Goal: Check status: Check status

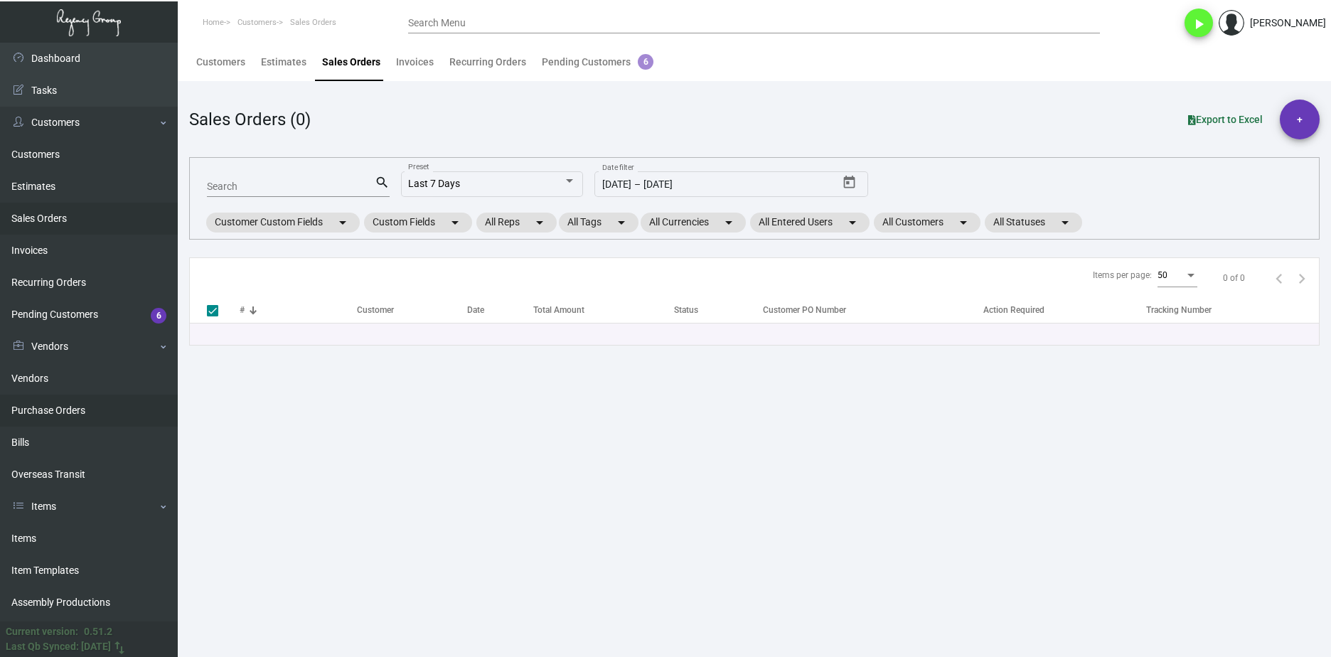
click at [105, 414] on link "Purchase Orders" at bounding box center [89, 411] width 178 height 32
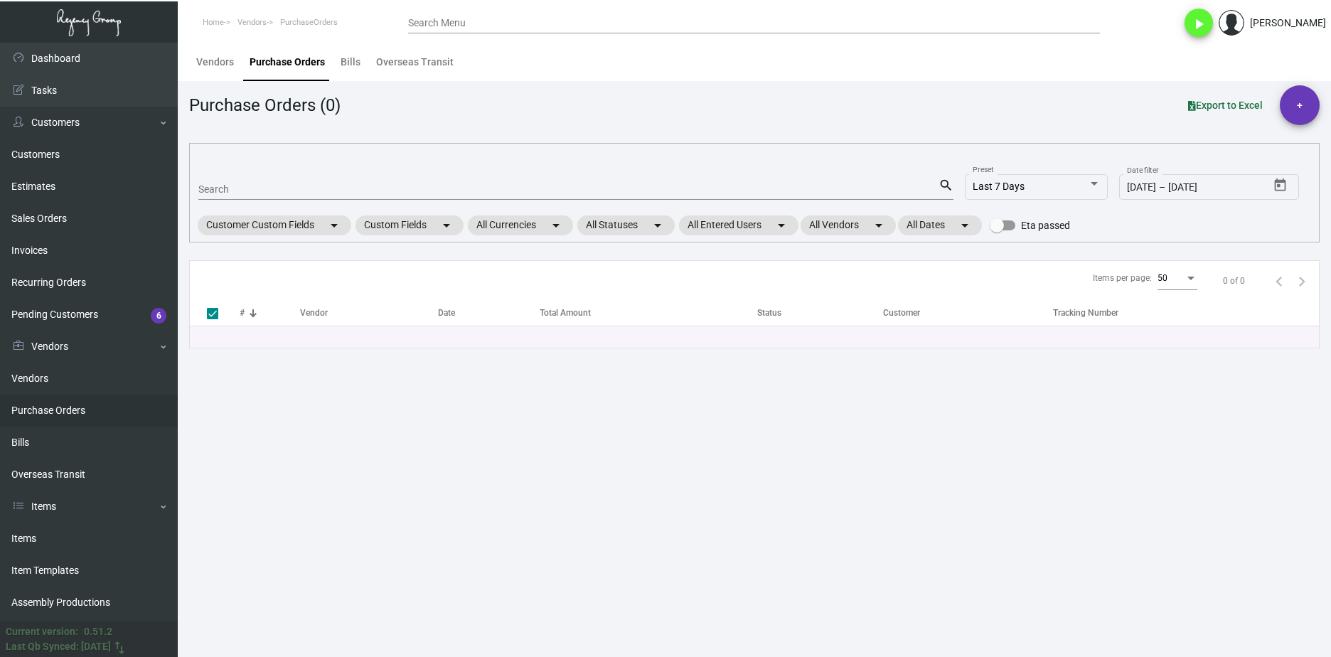
click at [274, 195] on input "Search" at bounding box center [568, 189] width 740 height 11
paste input "105633"
type input "105633"
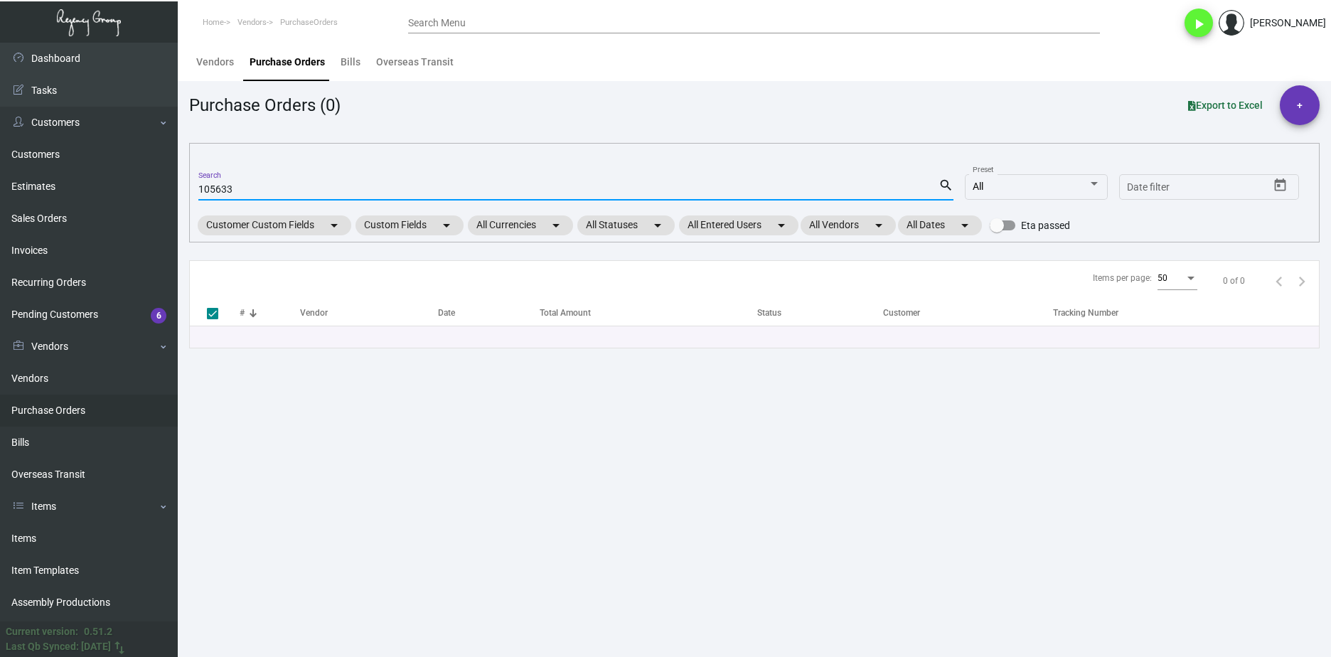
checkbox input "false"
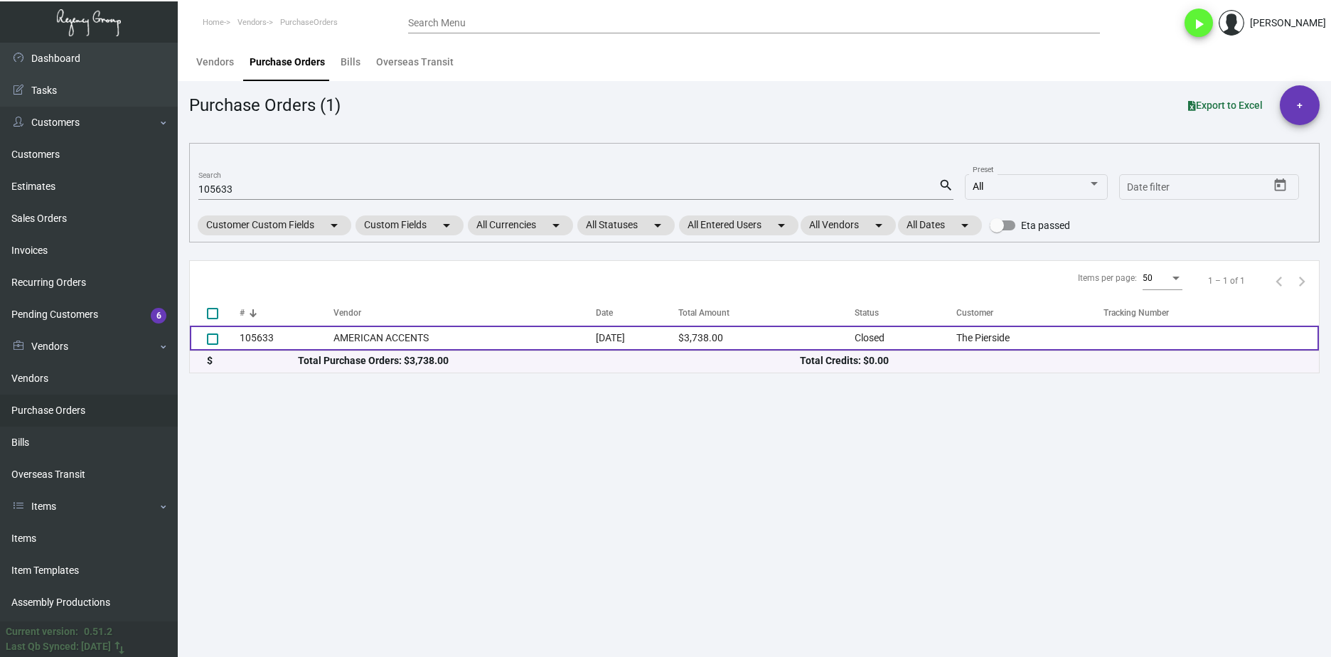
click at [386, 346] on td "AMERICAN ACCENTS" at bounding box center [464, 338] width 262 height 25
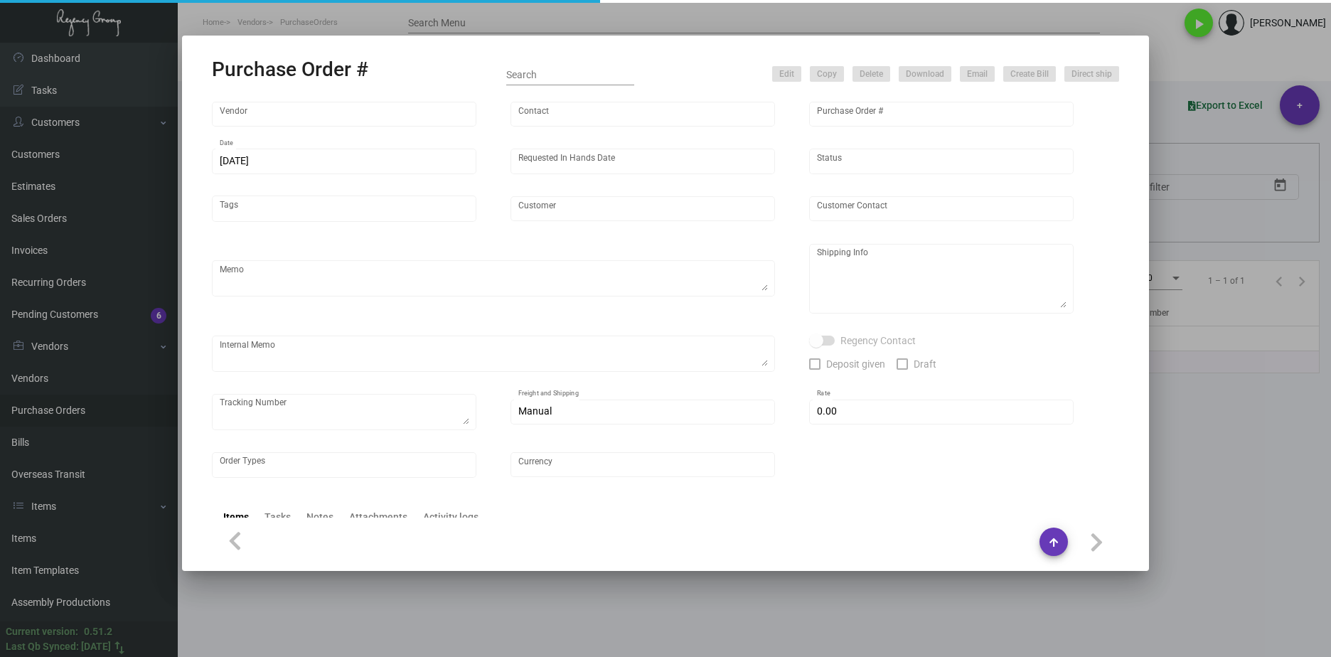
type input "AMERICAN ACCENTS"
type input "Order Entry"
type input "105633"
type input "[DATE]"
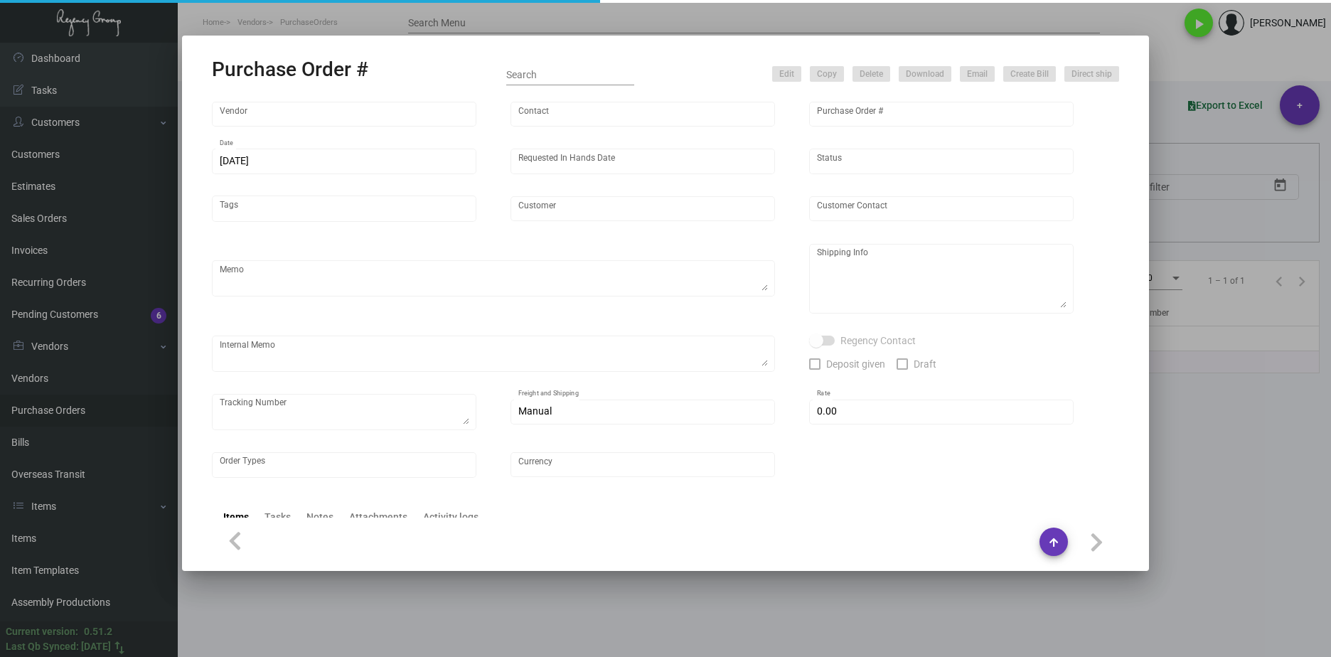
type input "The Pierside"
type textarea "Repeat Previous PO 104139.BLIND Ship via UPS Ground Acct# 1AY276."
type textarea "Regency Group LA [STREET_ADDRESS]"
checkbox input "true"
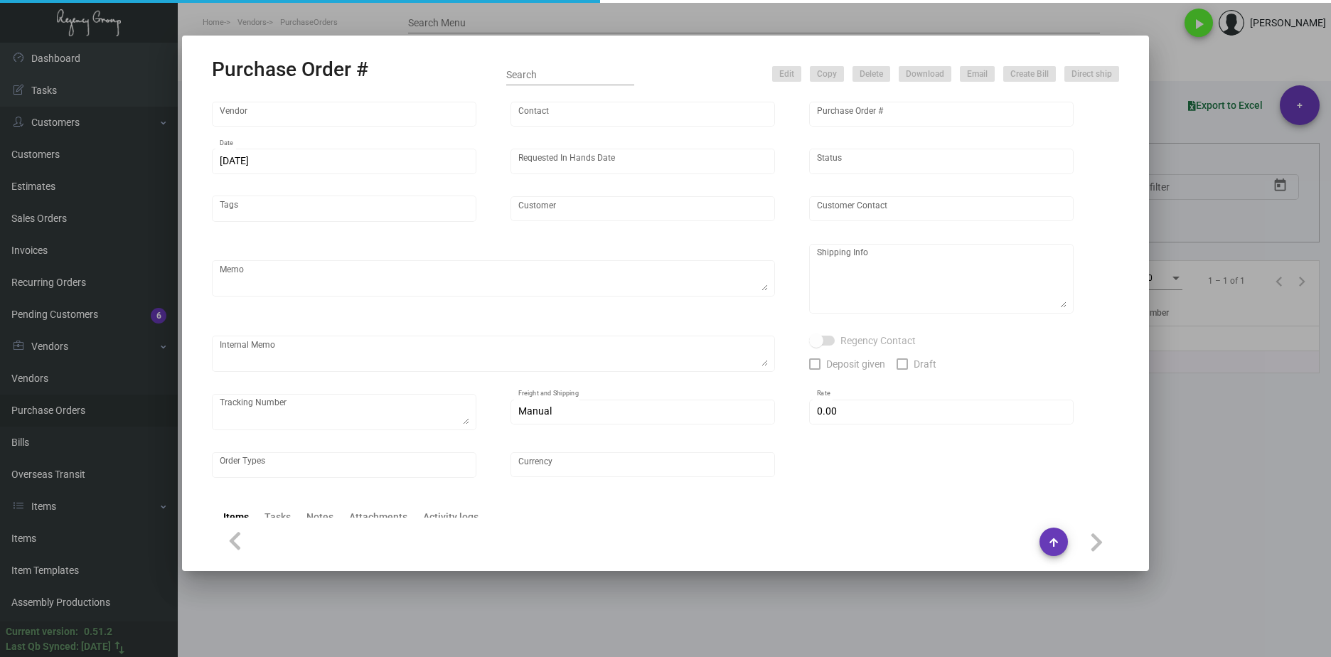
type input "$ 160.00"
type input "United States Dollar $"
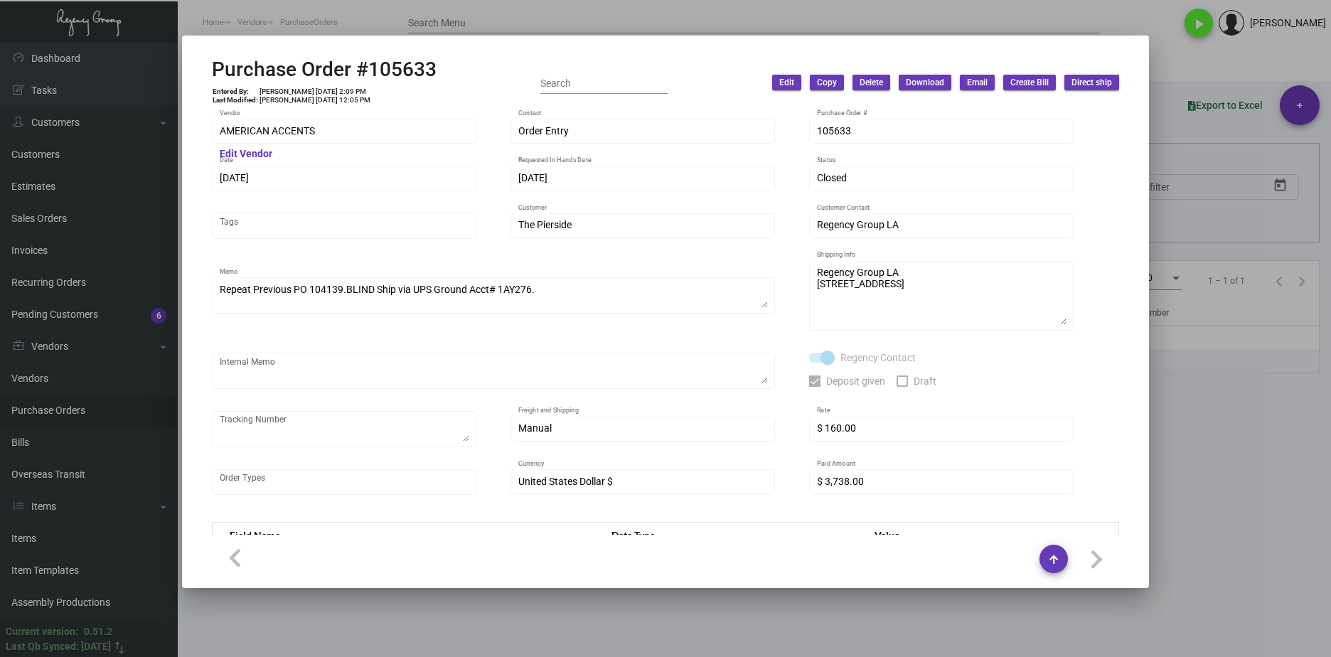
drag, startPoint x: 523, startPoint y: 21, endPoint x: 488, endPoint y: 36, distance: 38.3
click at [522, 21] on div at bounding box center [665, 328] width 1331 height 657
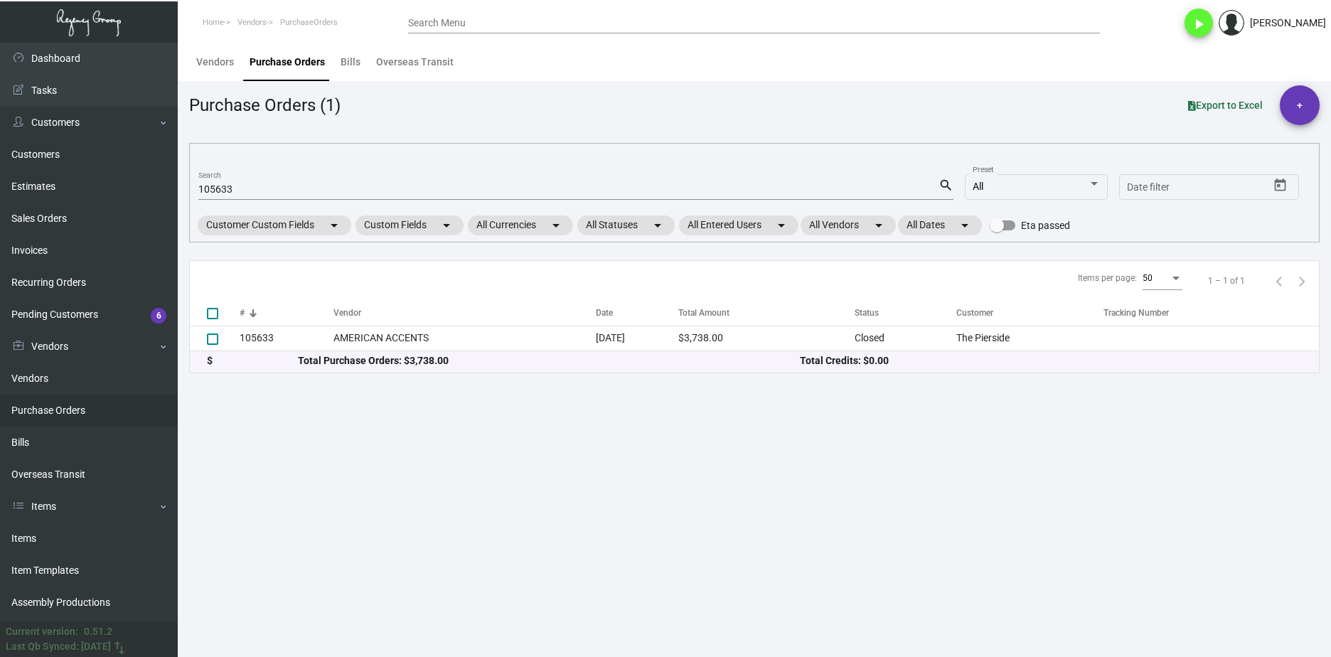
click at [226, 185] on input "105633" at bounding box center [568, 189] width 740 height 11
paste input "2801"
type input "102801"
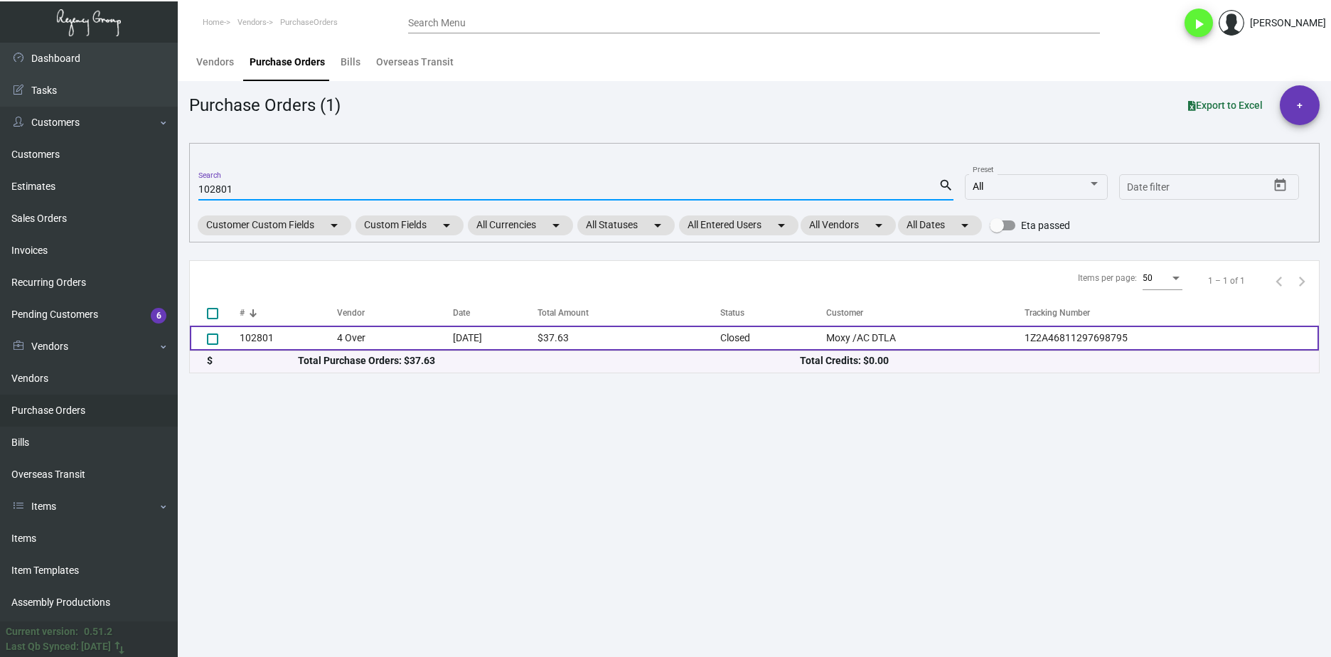
click at [383, 333] on td "4 Over" at bounding box center [395, 338] width 116 height 25
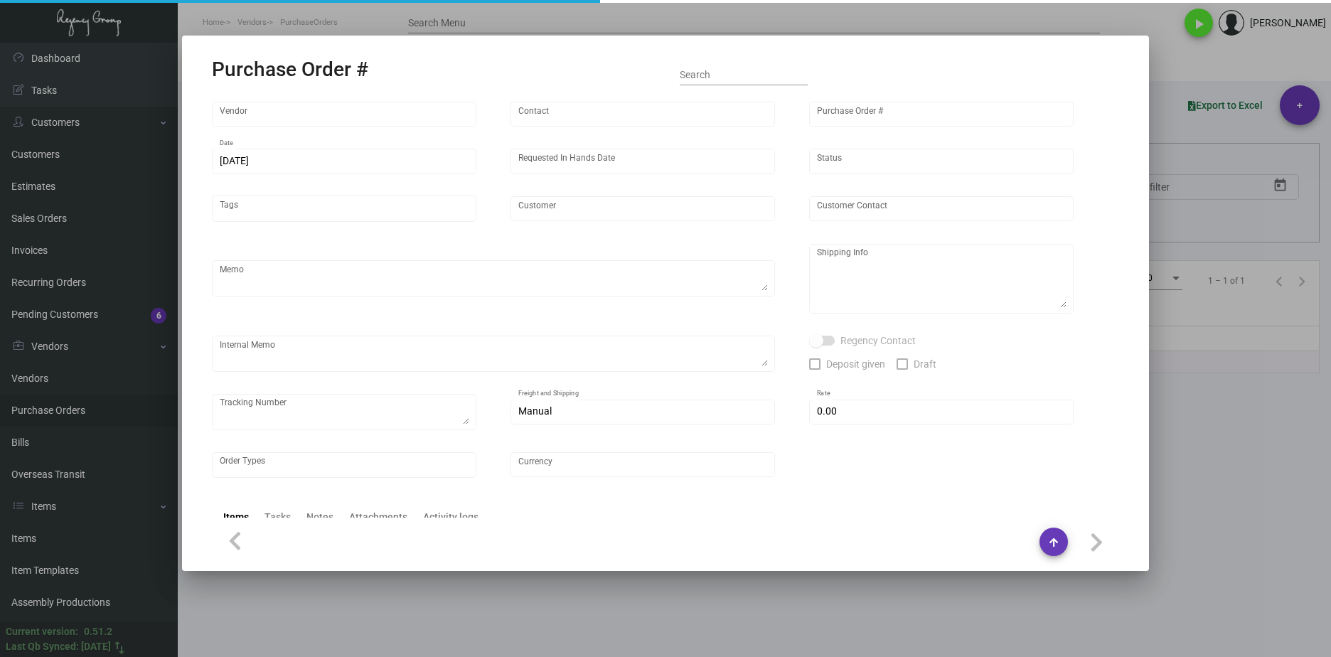
type input "4 Over"
type input "102801"
type input "[DATE]"
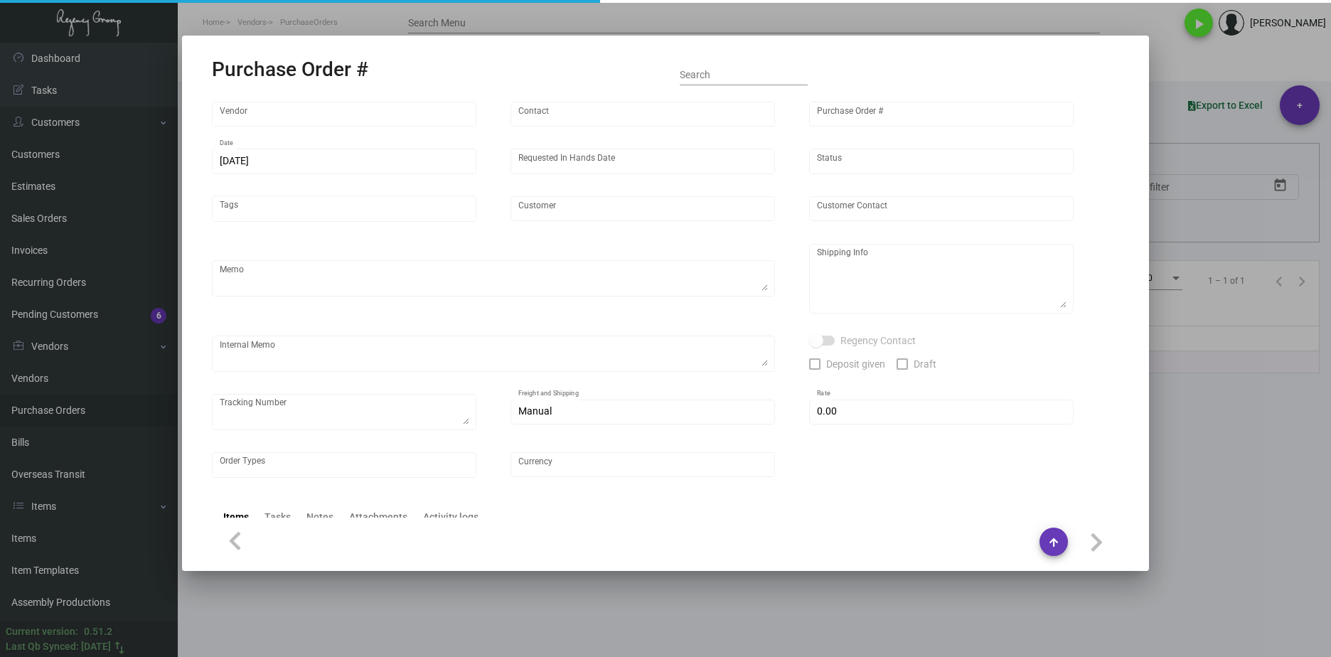
type input "Moxy /AC DTLA"
type input "[PERSON_NAME]"
type textarea "Moxy/AC DTLA - [PERSON_NAME] [STREET_ADDRESS][PERSON_NAME]"
type textarea "Order/Job #: 004097479 // Drop Ship via Ground @ $18.06 12.20 - Job is in produ…"
type textarea "1Z2A46811297698795"
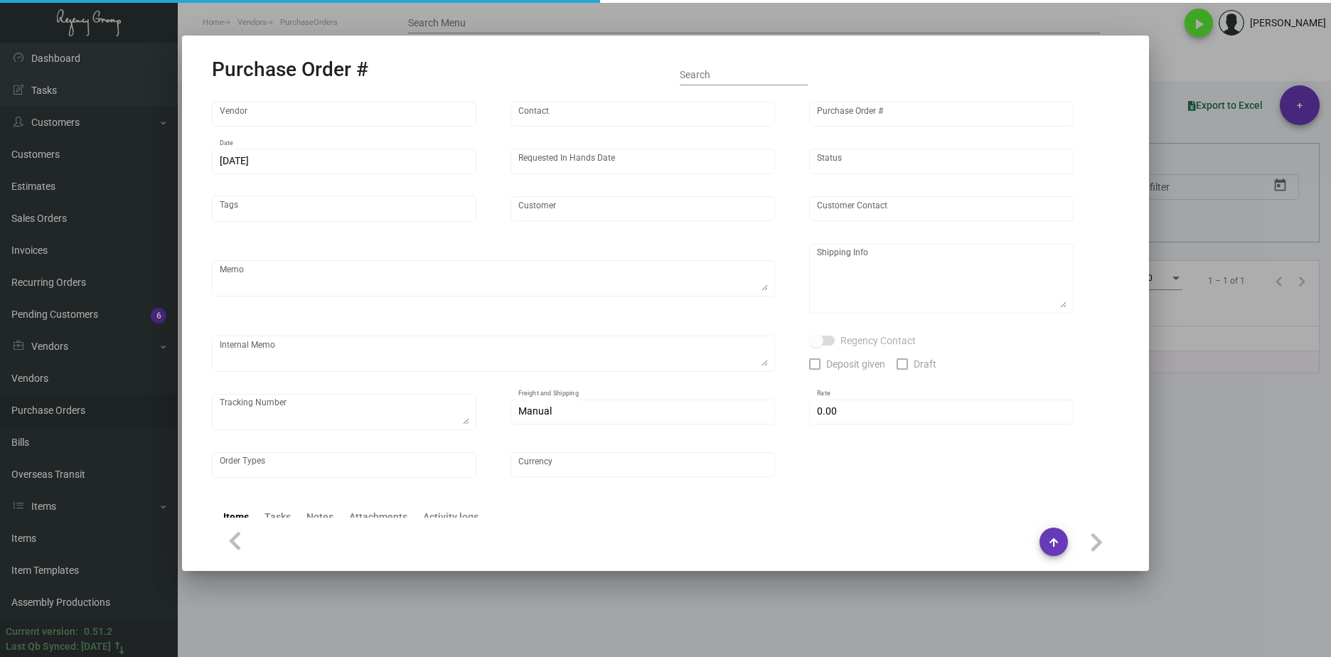
type input "$ 0.00"
type input "United States Dollar $"
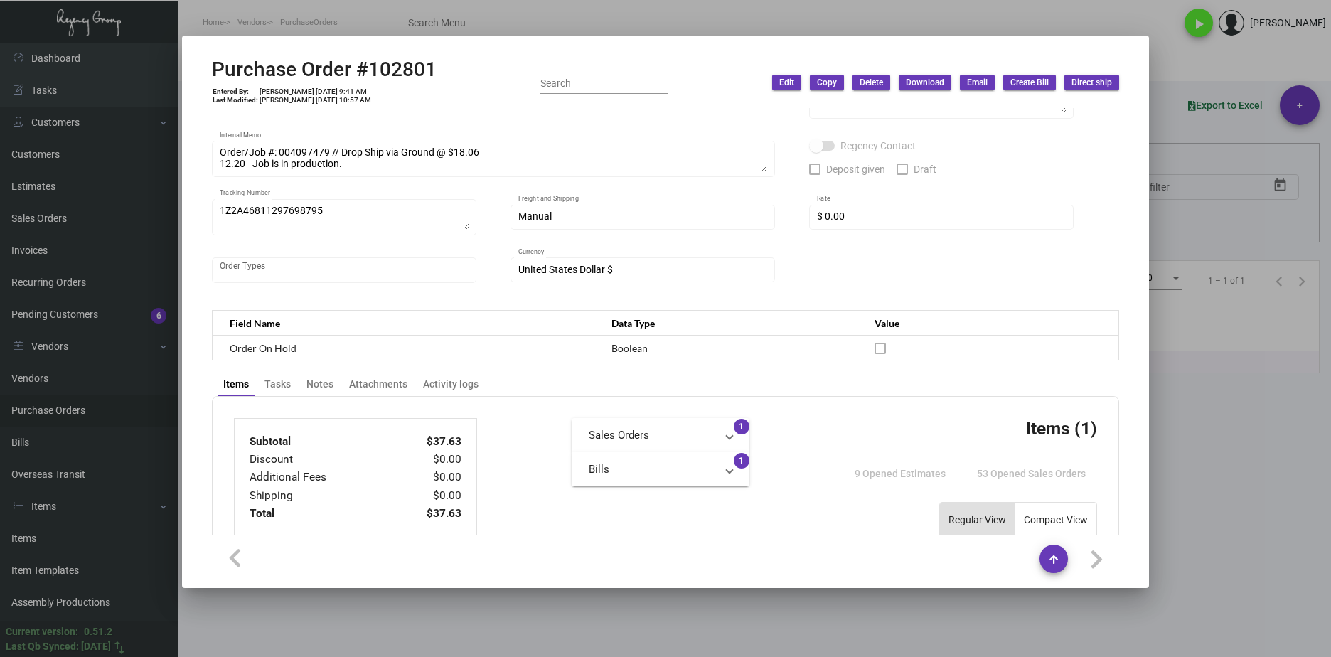
scroll to position [213, 0]
click at [408, 47] on mat-dialog-container "Purchase Order #102801 Entered By: [PERSON_NAME] [DATE] 9:41 AM Last Modified: …" at bounding box center [665, 312] width 967 height 552
click at [301, 72] on div "Purchase Order #102801 Entered By: [PERSON_NAME] [DATE] 9:41 AM Last Modified: …" at bounding box center [665, 83] width 907 height 50
click at [420, 73] on h2 "Purchase Order #102801" at bounding box center [324, 70] width 225 height 24
drag, startPoint x: 442, startPoint y: 69, endPoint x: 216, endPoint y: 58, distance: 225.6
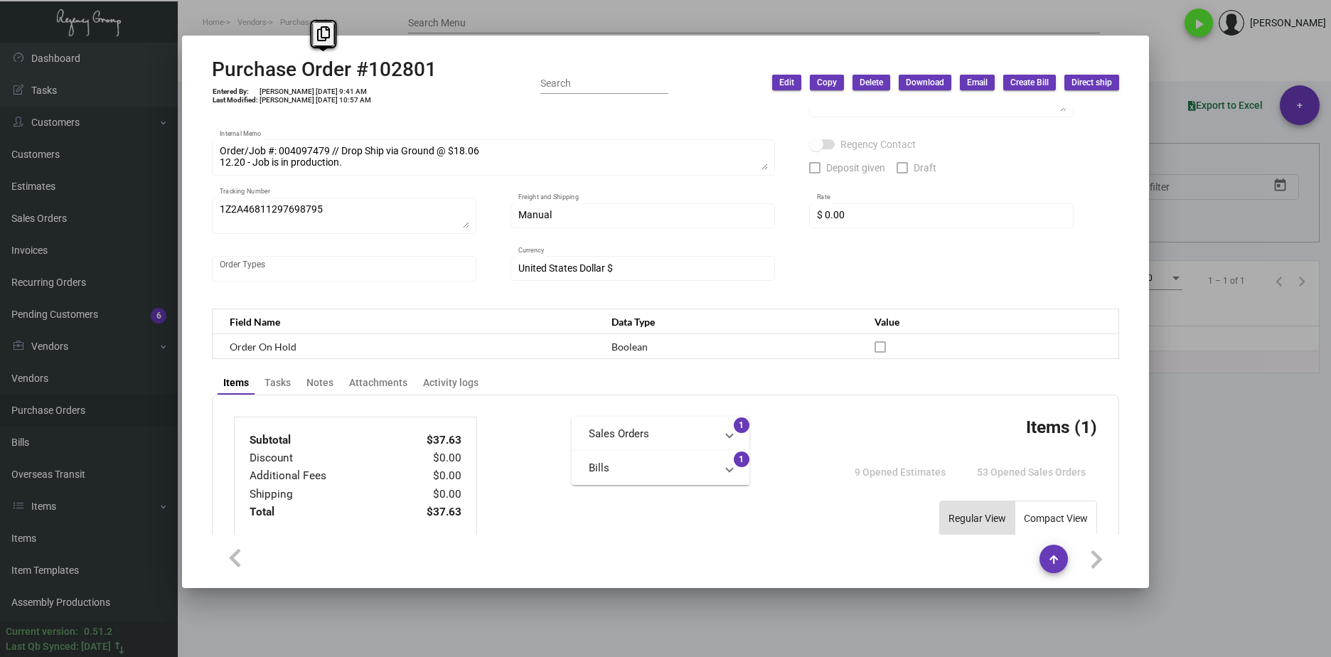
click at [216, 58] on div "Purchase Order #102801 Entered By: [PERSON_NAME] [DATE] 9:41 AM Last Modified: …" at bounding box center [665, 83] width 907 height 50
copy h2 "Purchase Order #102801"
click at [328, 81] on h2 "Purchase Order #102801" at bounding box center [324, 70] width 225 height 24
drag, startPoint x: 321, startPoint y: 92, endPoint x: 292, endPoint y: 90, distance: 28.5
click at [292, 90] on td "[PERSON_NAME] [DATE] 9:41 AM" at bounding box center [315, 91] width 113 height 9
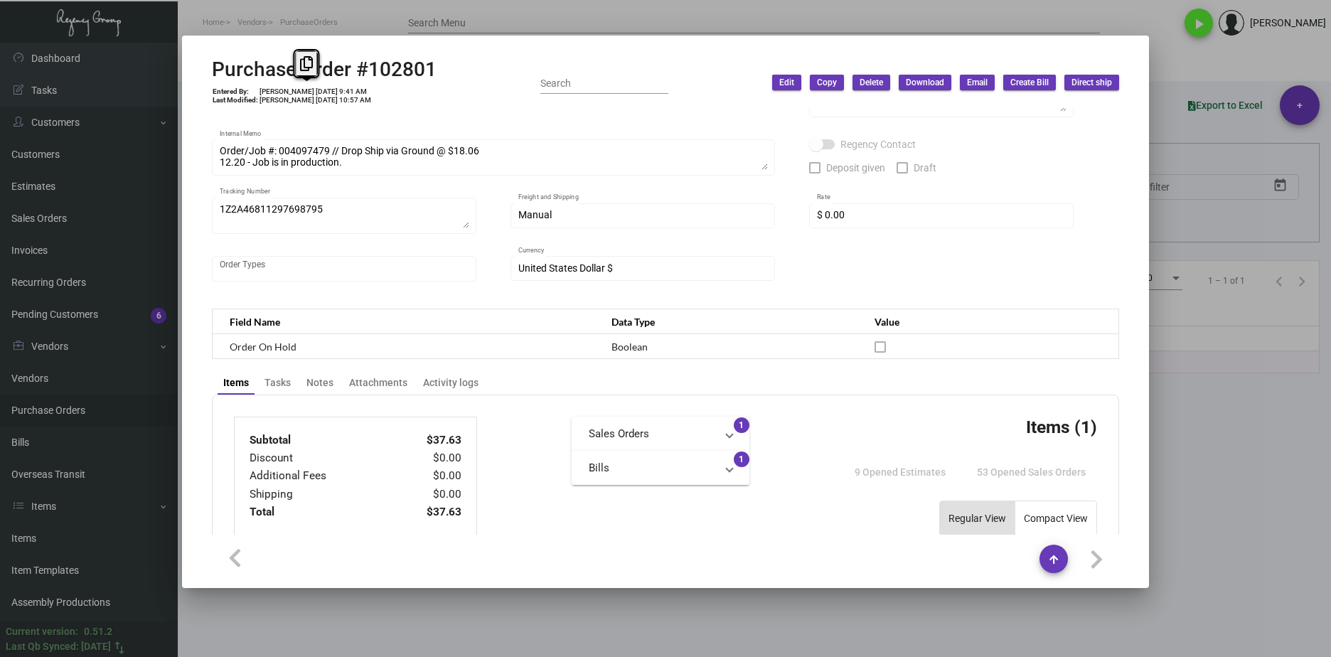
copy td "[DATE]"
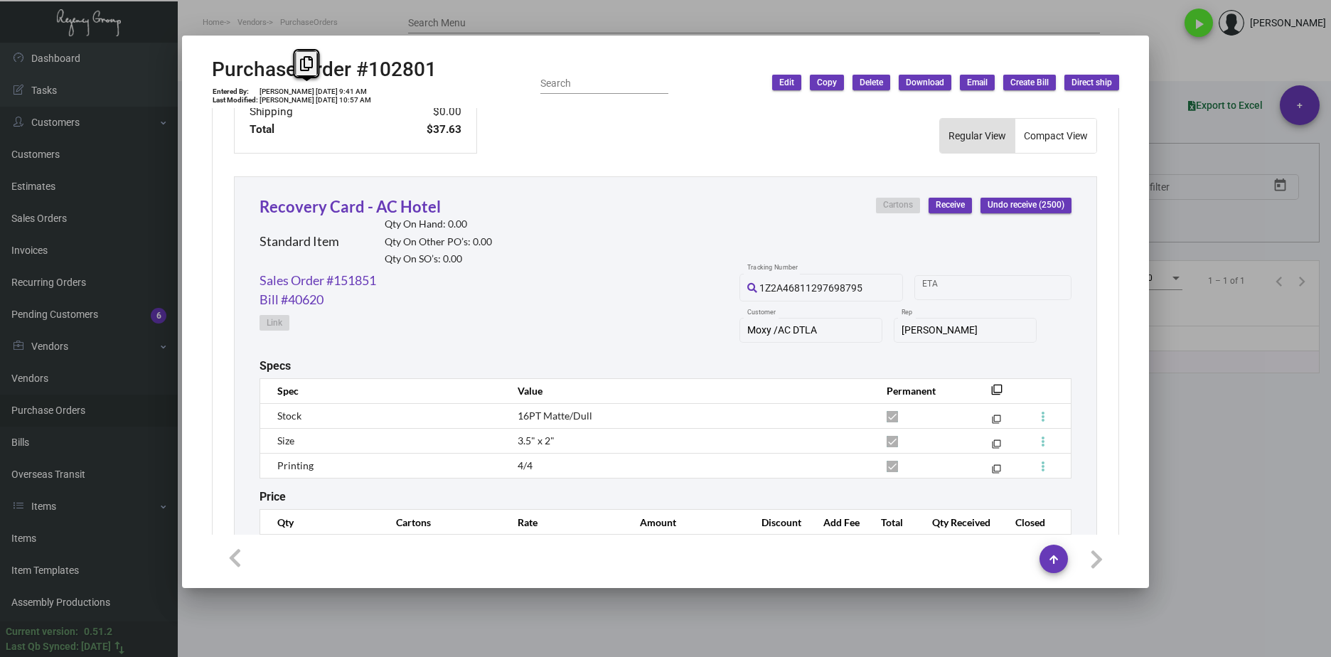
scroll to position [669, 0]
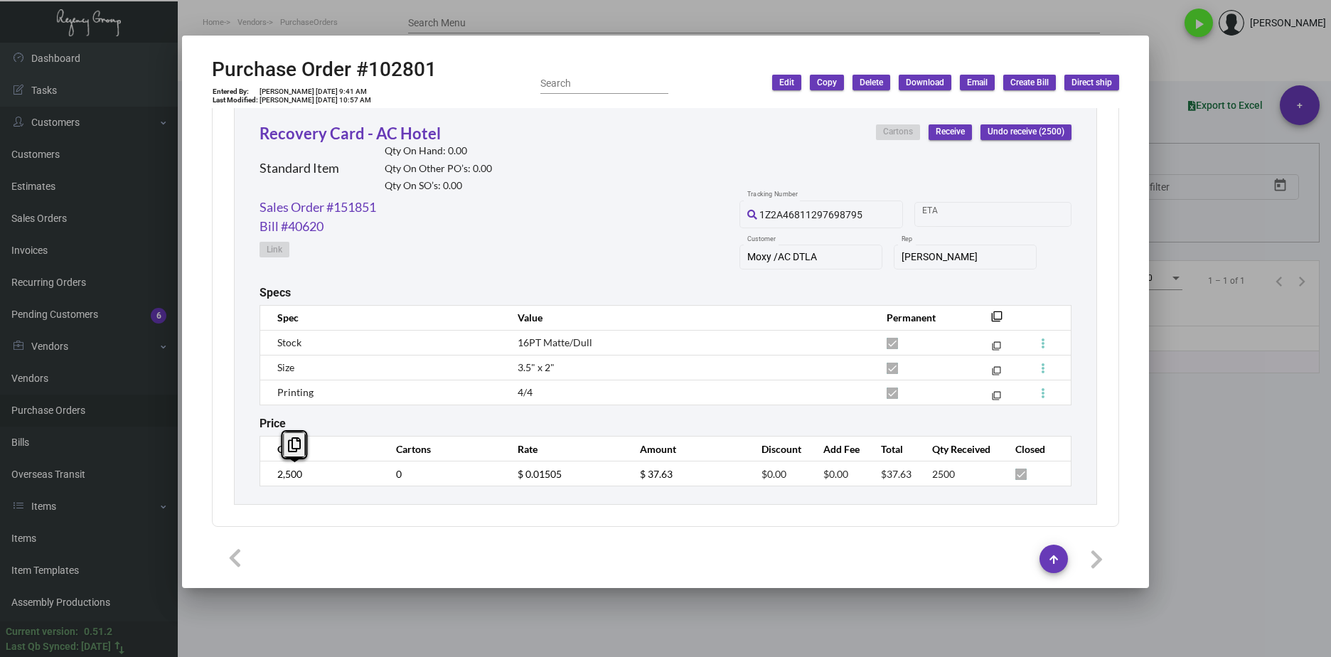
click at [223, 476] on div "Subtotal $37.63 Discount $0.00 Additional Fees $0.00 Shipping $0.00 Total $37.6…" at bounding box center [665, 233] width 907 height 588
click at [488, 482] on tr "2,500 0 $ 0.01505 $ 37.63 $0.00 $0.00 $37.63 2500" at bounding box center [665, 473] width 811 height 25
click at [364, 198] on link "Sales Order #151851" at bounding box center [318, 207] width 117 height 19
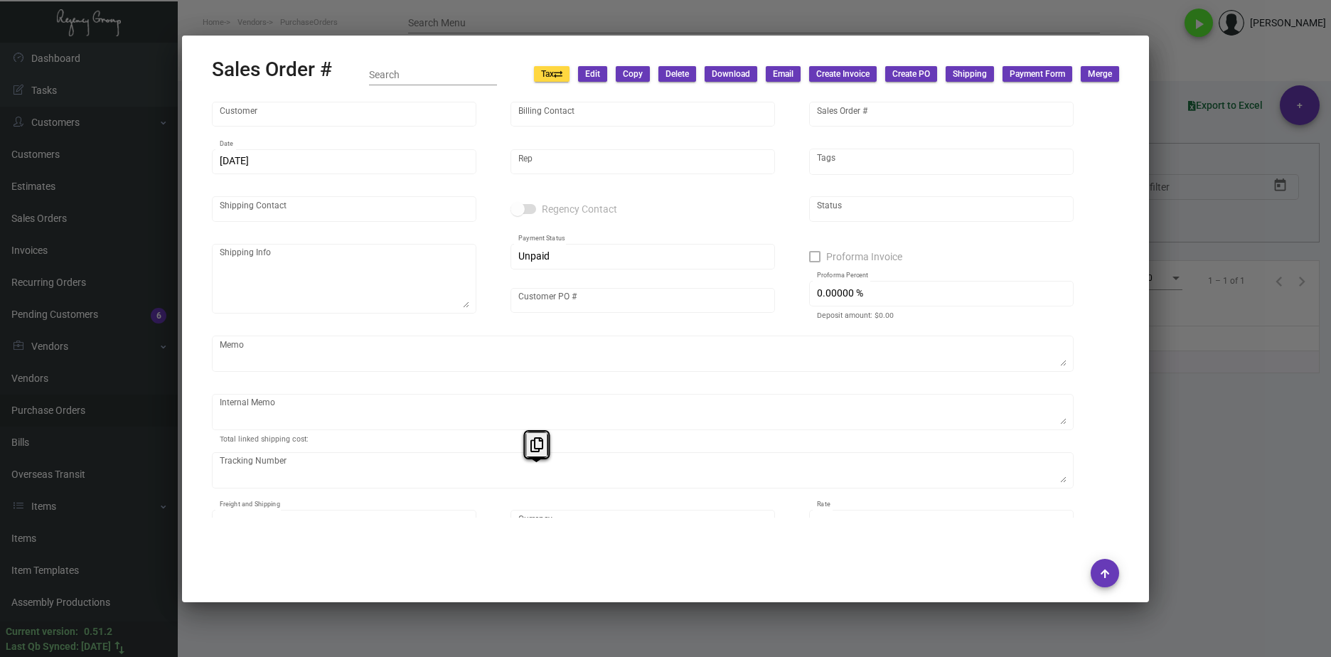
type input "Moxy /AC DTLA"
type input "[PERSON_NAME]"
type input "151851"
type input "[DATE]"
type input "[PERSON_NAME]"
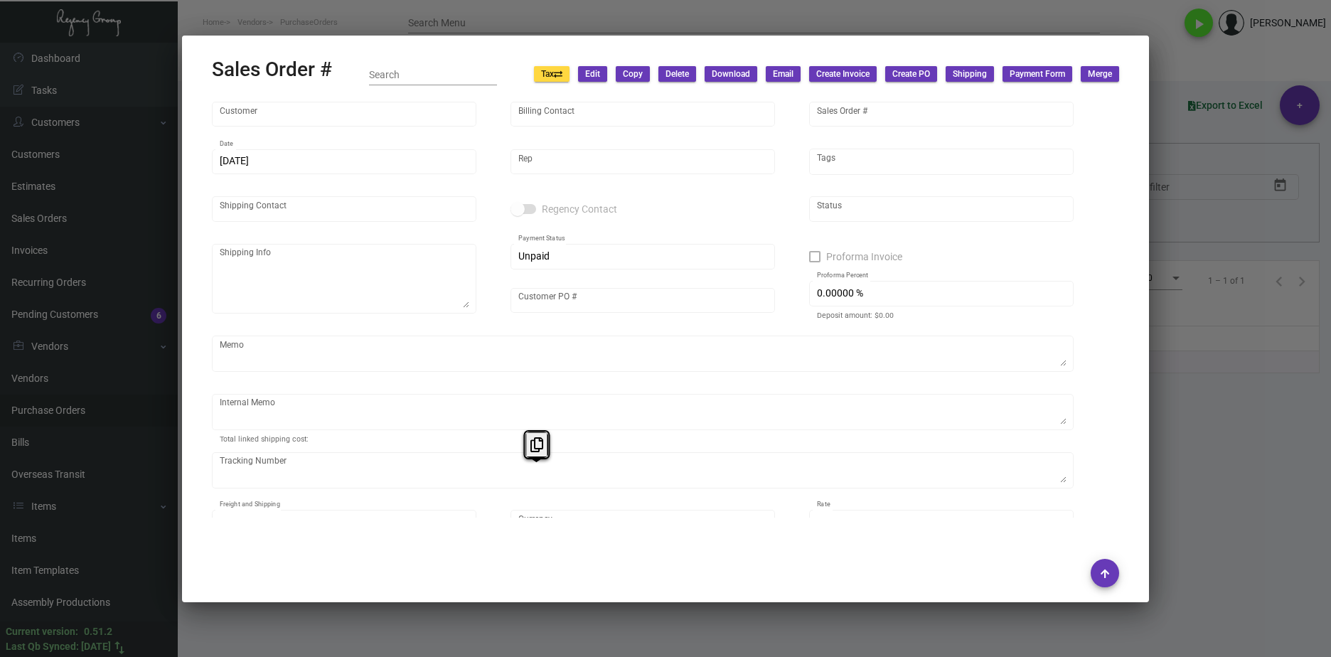
type input "[PERSON_NAME]"
type textarea "Moxy/AC DTLA - [PERSON_NAME] [STREET_ADDRESS][PERSON_NAME]"
type input "44A2200003266"
type textarea "1.17 - The TA Card wasn't printed in the first order as the recovery card was d…"
type input "United States Dollar $"
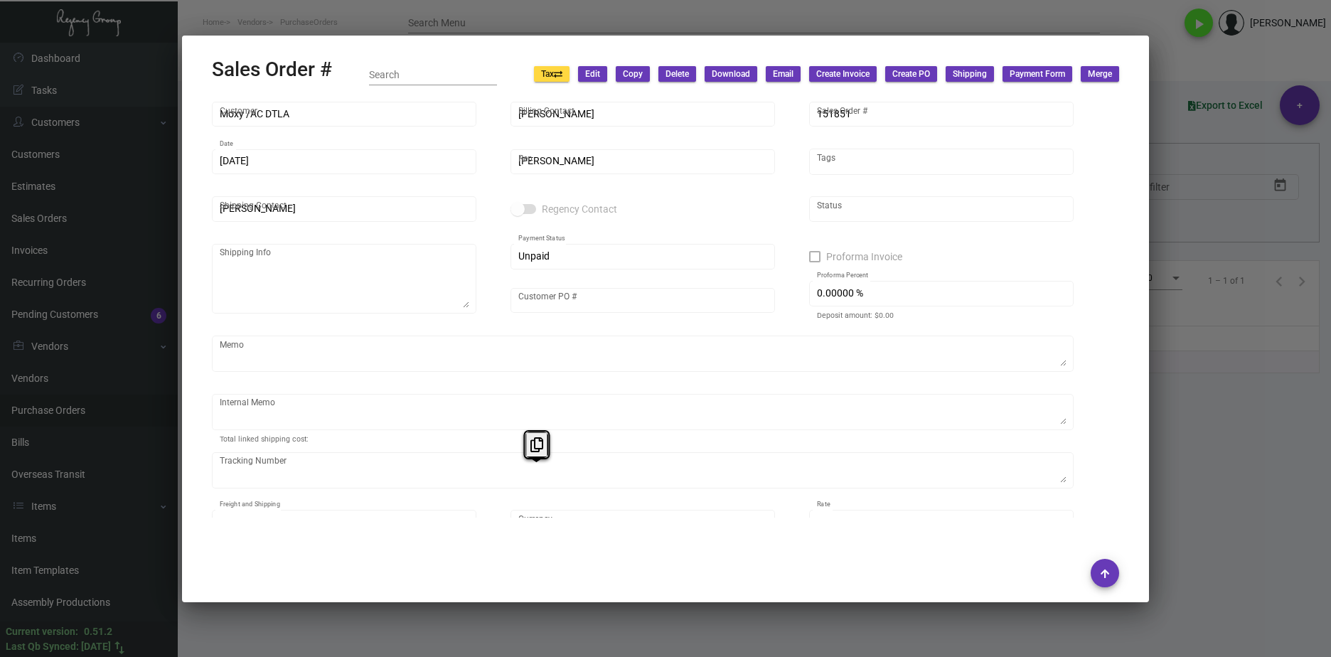
type input "8.50000 %"
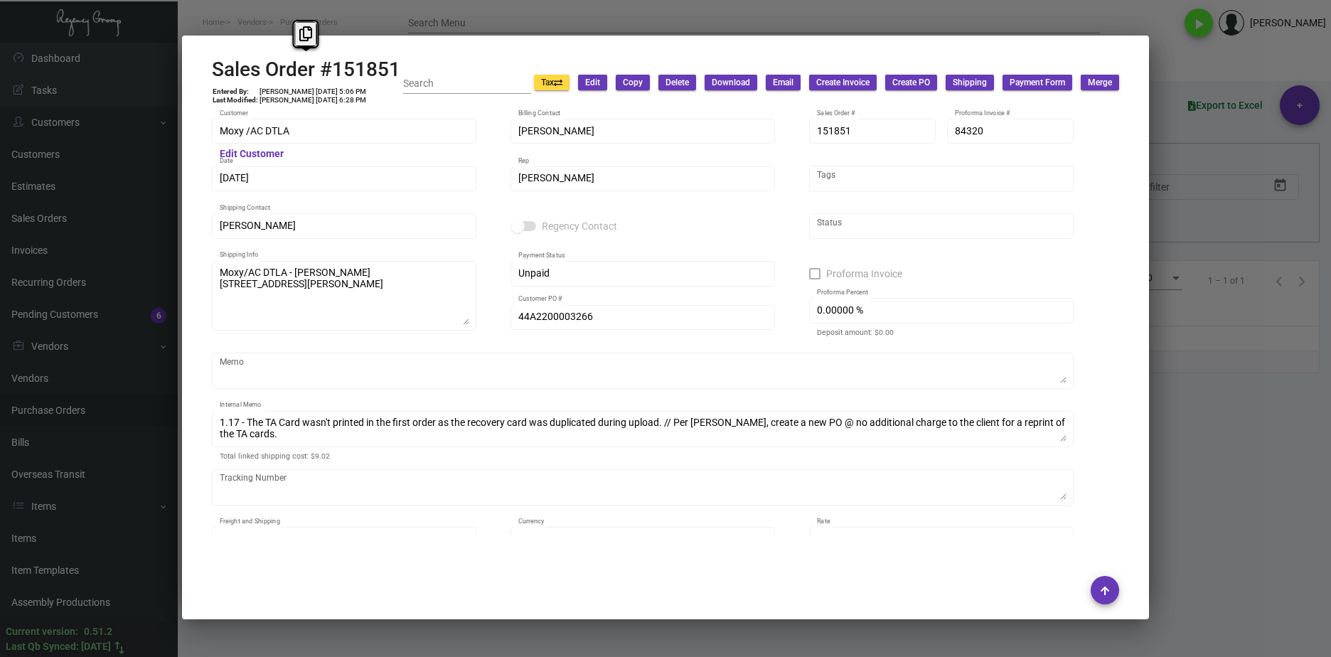
drag, startPoint x: 403, startPoint y: 72, endPoint x: 262, endPoint y: 76, distance: 141.5
click at [262, 76] on div "Sales Order #151851 Entered By: [PERSON_NAME] [DATE] 5:06 PM Last Modified: [PE…" at bounding box center [665, 83] width 907 height 50
click at [375, 68] on h2 "Sales Order #151851" at bounding box center [306, 70] width 188 height 24
drag, startPoint x: 399, startPoint y: 65, endPoint x: 208, endPoint y: 64, distance: 190.5
click at [208, 64] on mat-dialog-container "Sales Order #151851 Entered By: [PERSON_NAME] [DATE] 5:06 PM Last Modified: [PE…" at bounding box center [665, 328] width 967 height 584
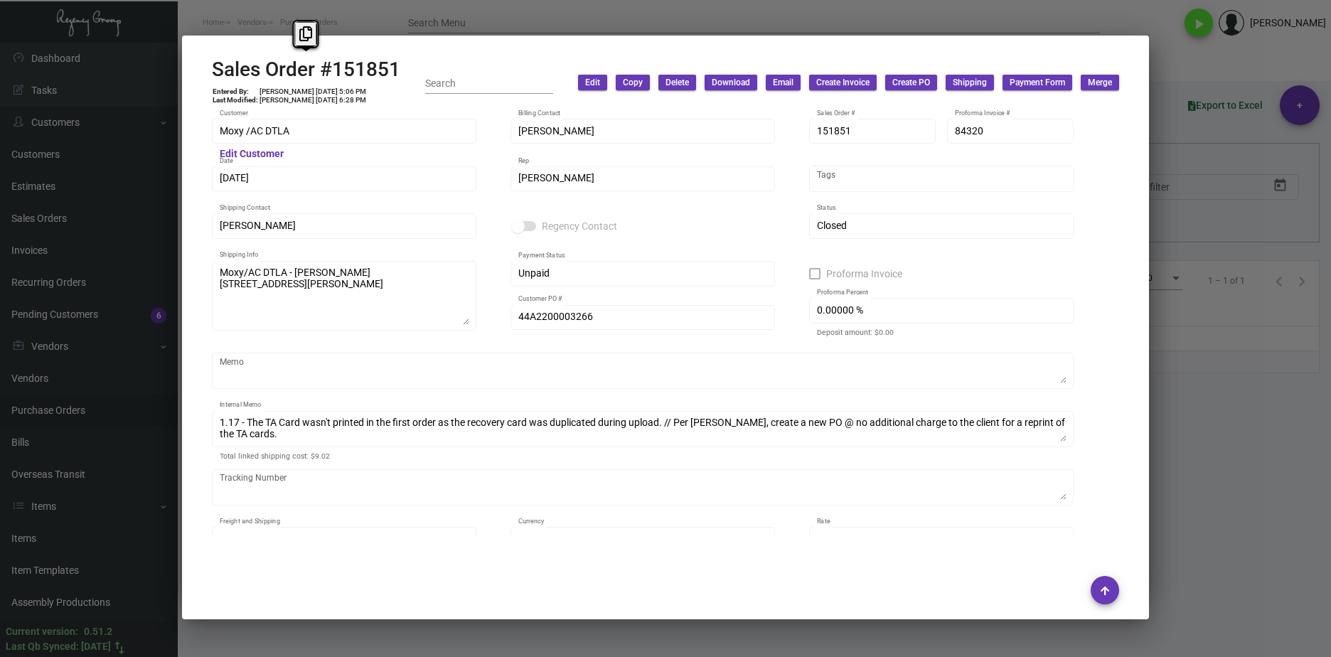
copy h2 "Sales Order #151851"
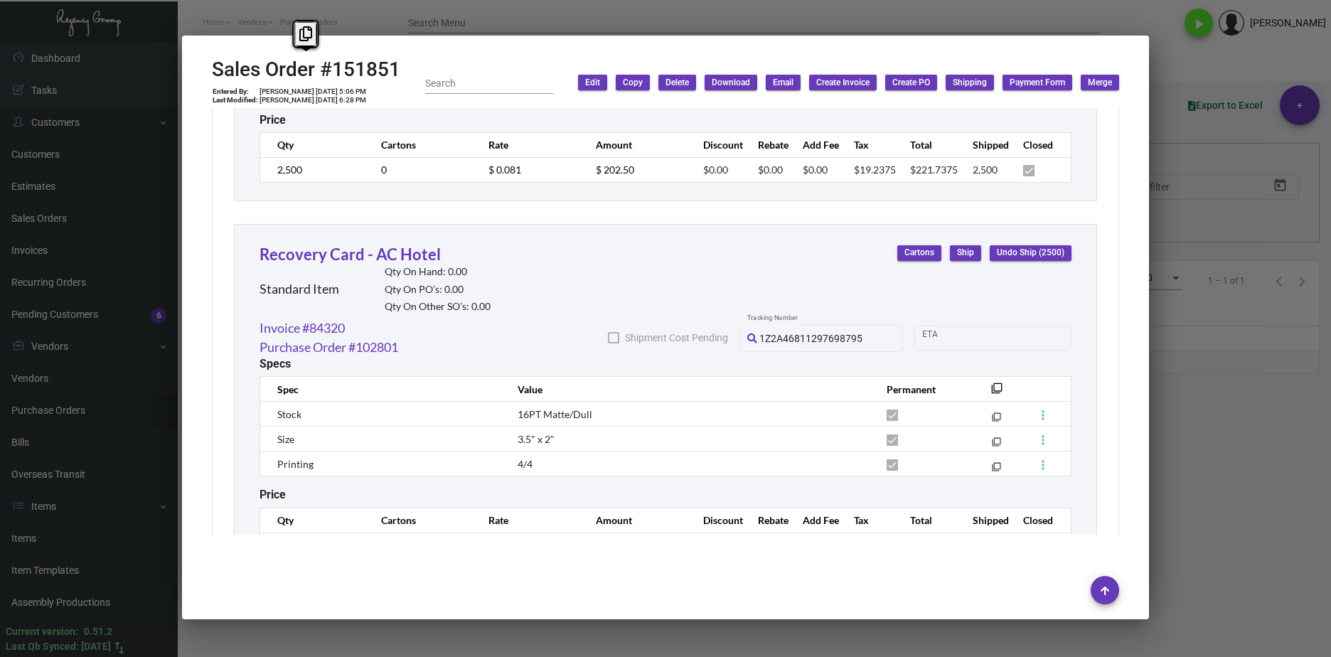
scroll to position [1153, 0]
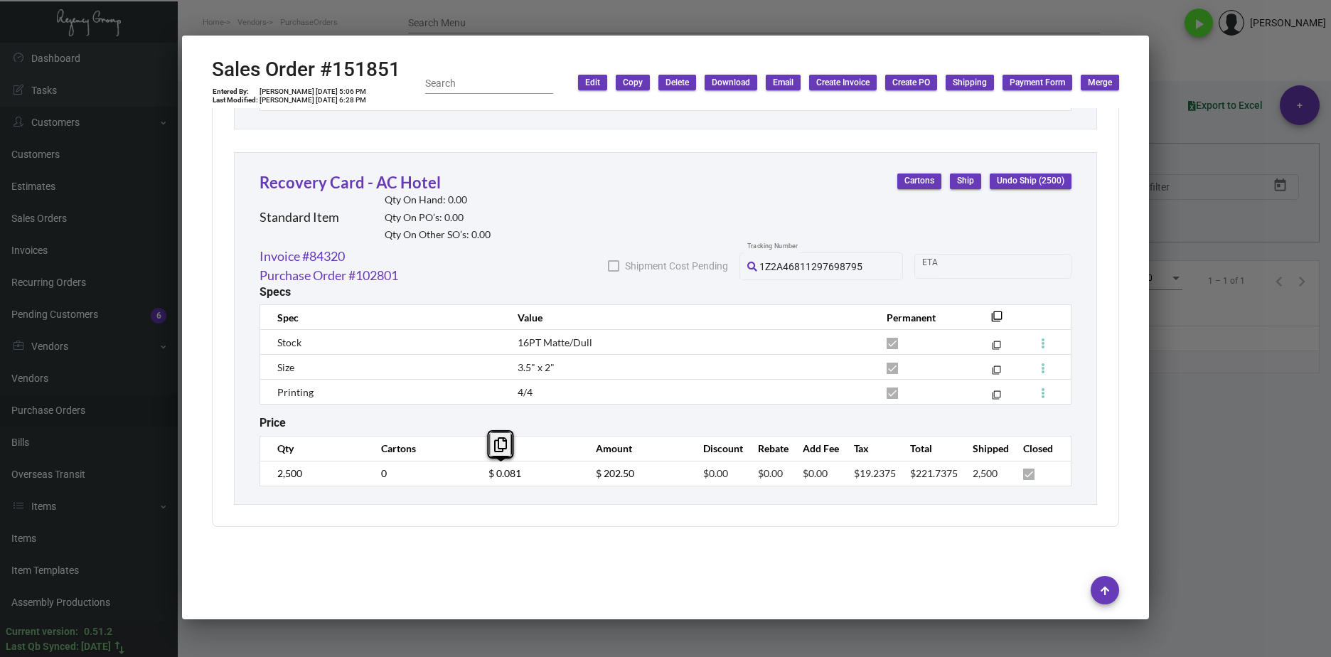
click at [446, 471] on tr "2,500 0 $ 0.081 $ 202.50 $0.00 $0.00 $0.00 $19.2375 $221.7375 2,500" at bounding box center [665, 473] width 811 height 25
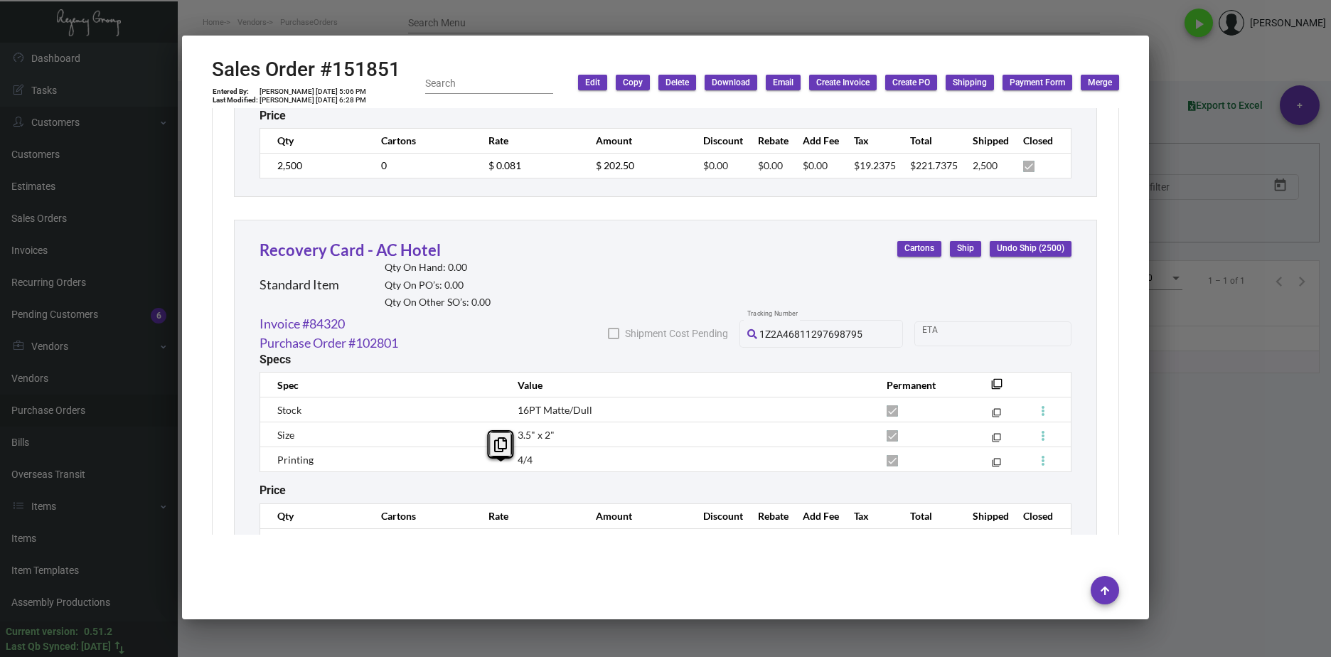
scroll to position [940, 0]
